Goal: Navigation & Orientation: Find specific page/section

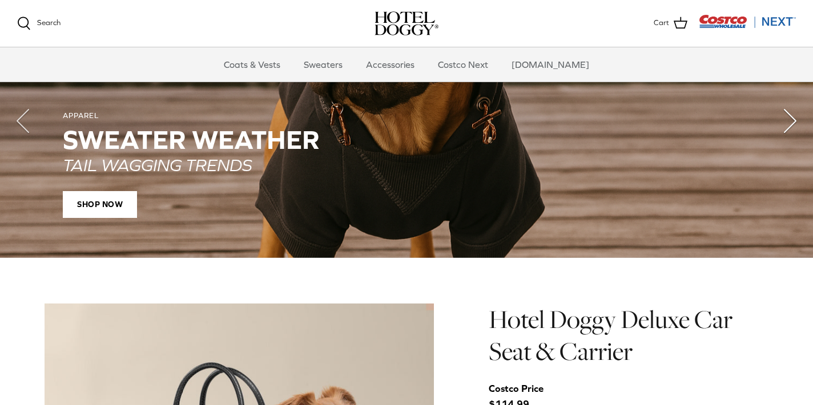
scroll to position [965, 0]
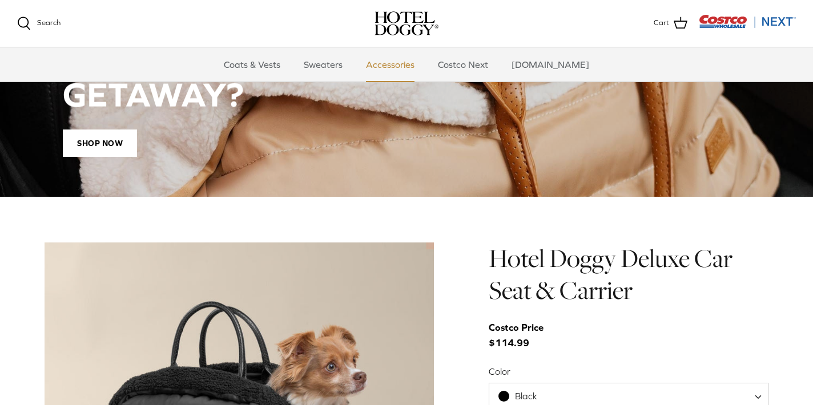
click at [411, 67] on link "Accessories" at bounding box center [390, 64] width 69 height 34
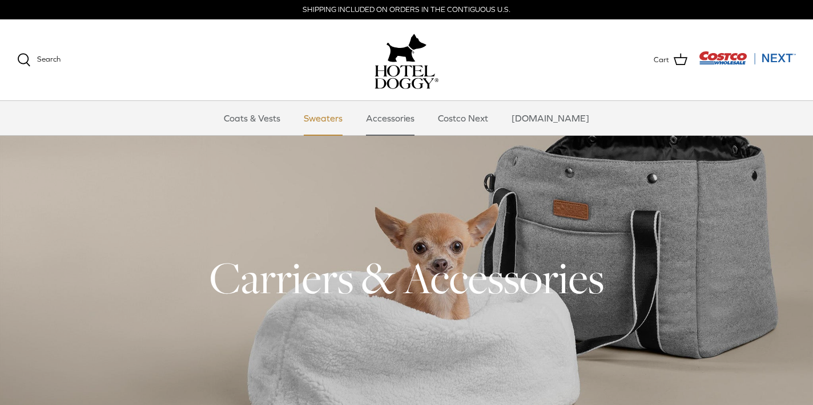
click at [348, 112] on link "Sweaters" at bounding box center [323, 118] width 59 height 34
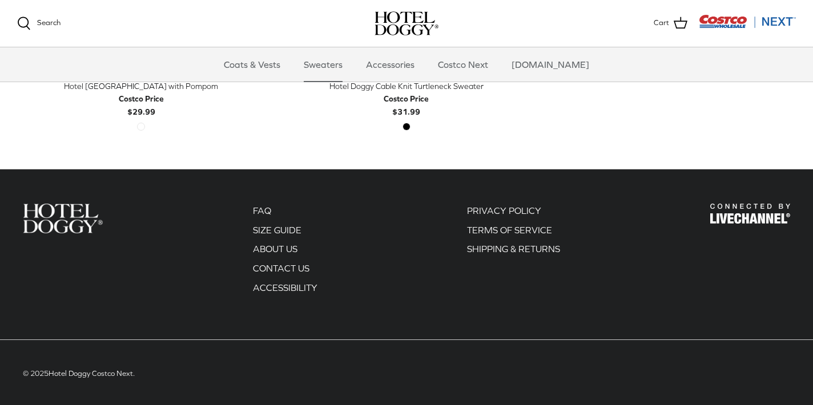
scroll to position [588, 0]
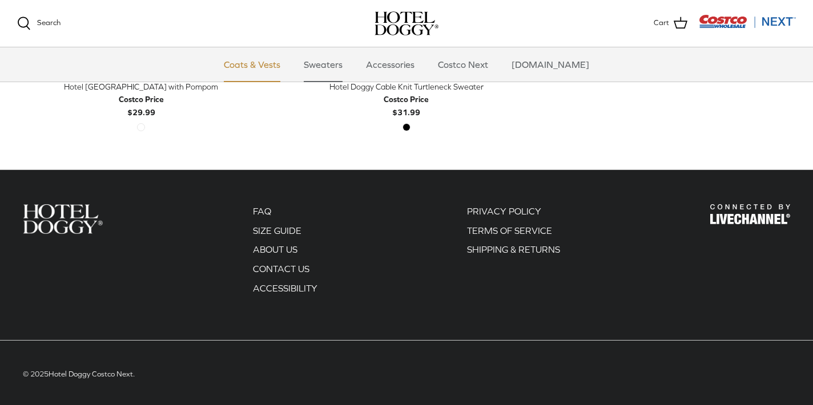
click at [272, 61] on link "Coats & Vests" at bounding box center [252, 64] width 77 height 34
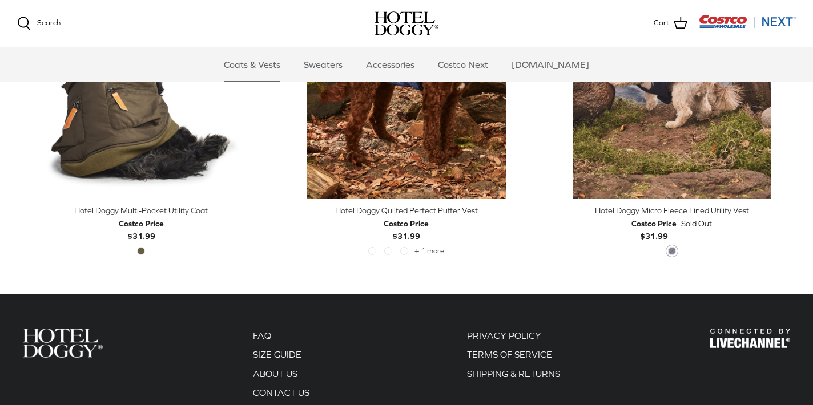
scroll to position [2413, 0]
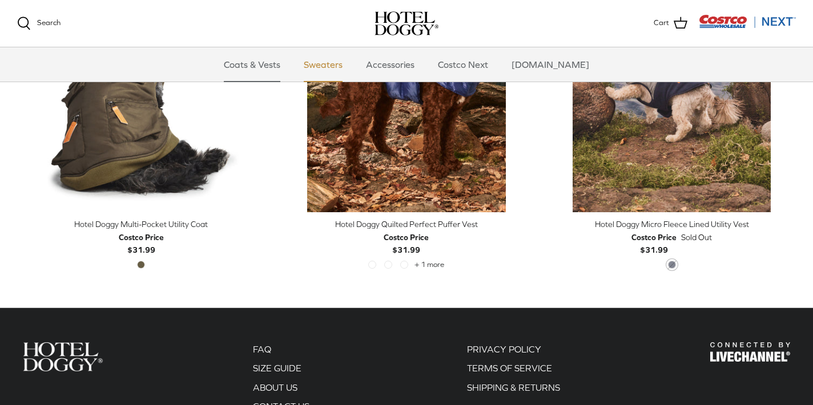
click at [335, 71] on link "Sweaters" at bounding box center [323, 64] width 59 height 34
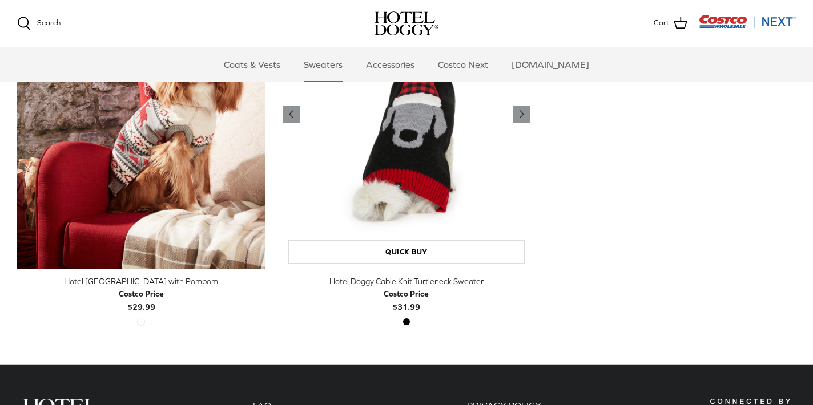
scroll to position [382, 0]
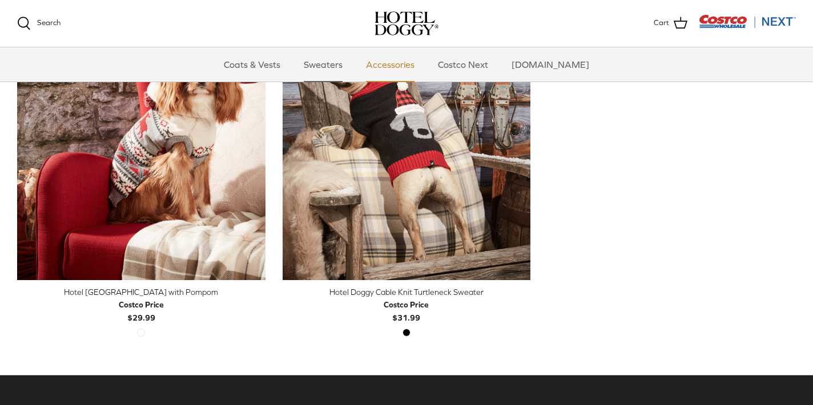
click at [403, 63] on link "Accessories" at bounding box center [390, 64] width 69 height 34
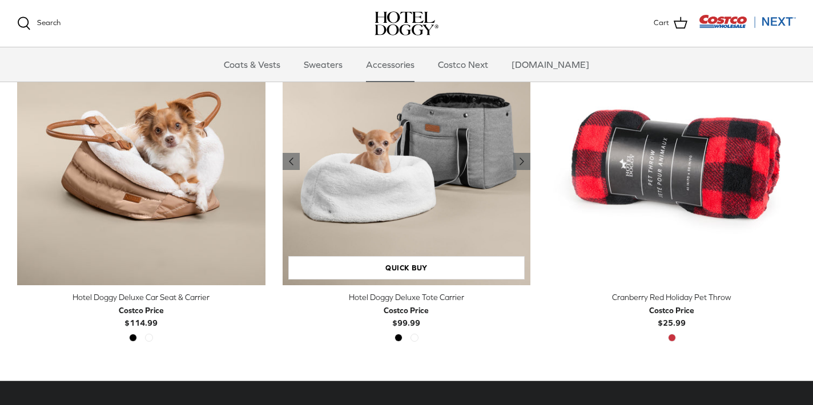
scroll to position [373, 0]
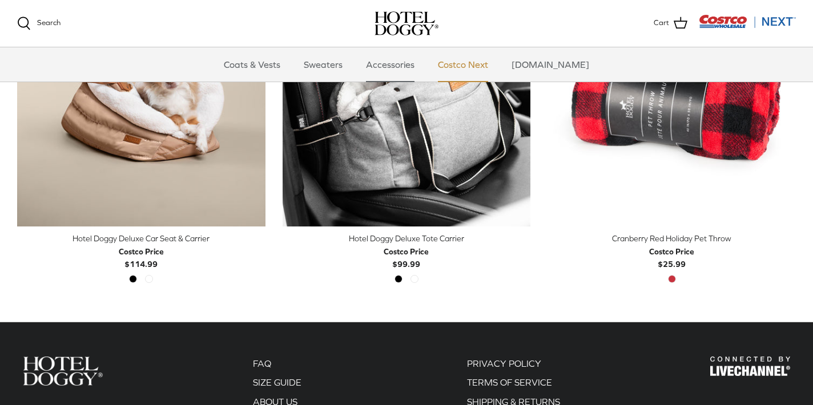
click at [475, 62] on link "Costco Next" at bounding box center [463, 64] width 71 height 34
